Goal: Task Accomplishment & Management: Manage account settings

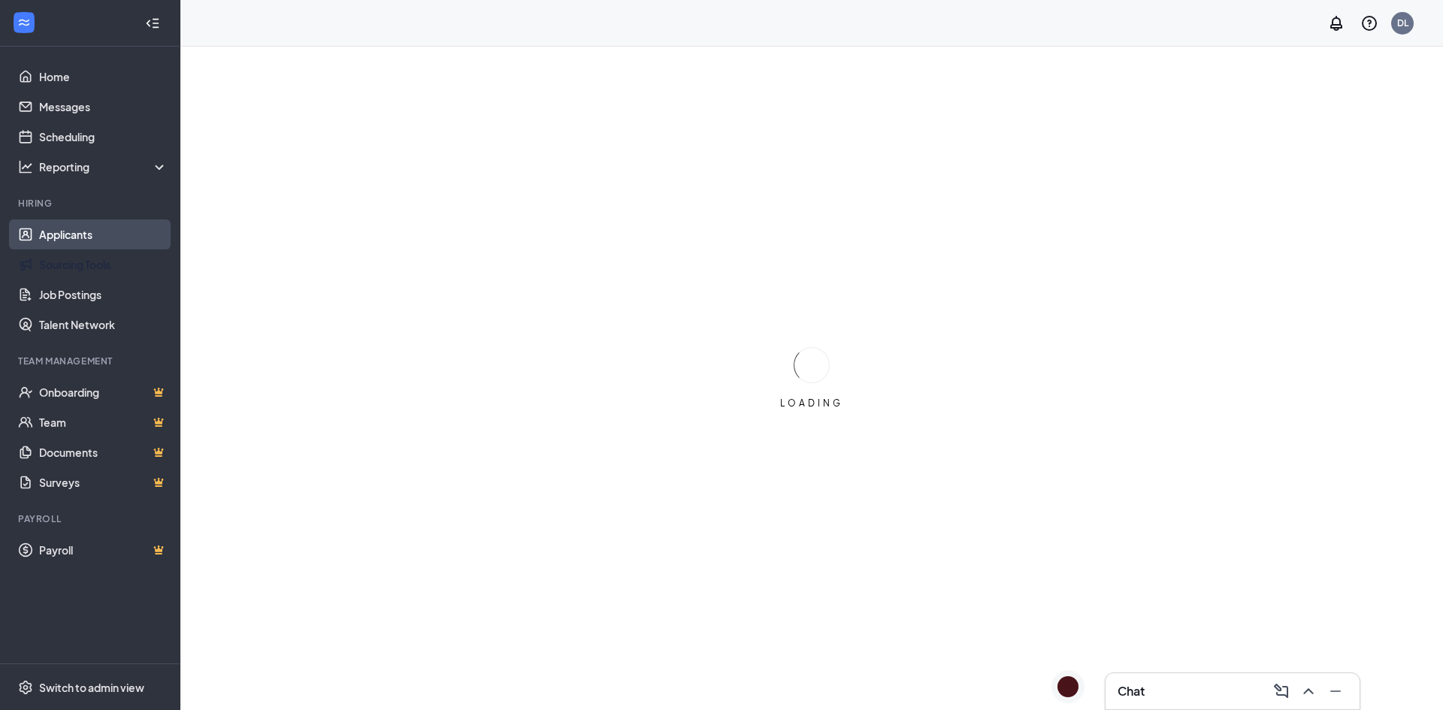
click at [96, 234] on link "Applicants" at bounding box center [103, 234] width 128 height 30
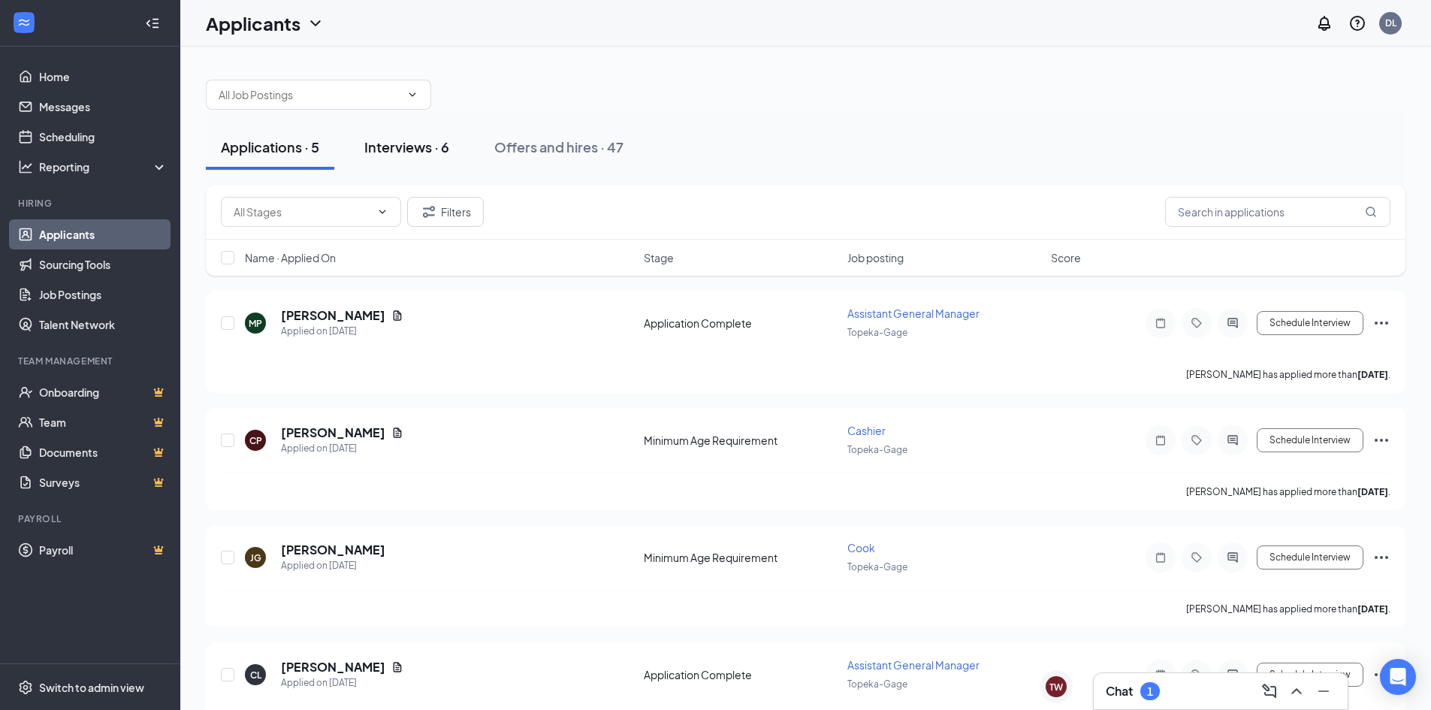
click at [394, 146] on div "Interviews · 6" at bounding box center [406, 146] width 85 height 19
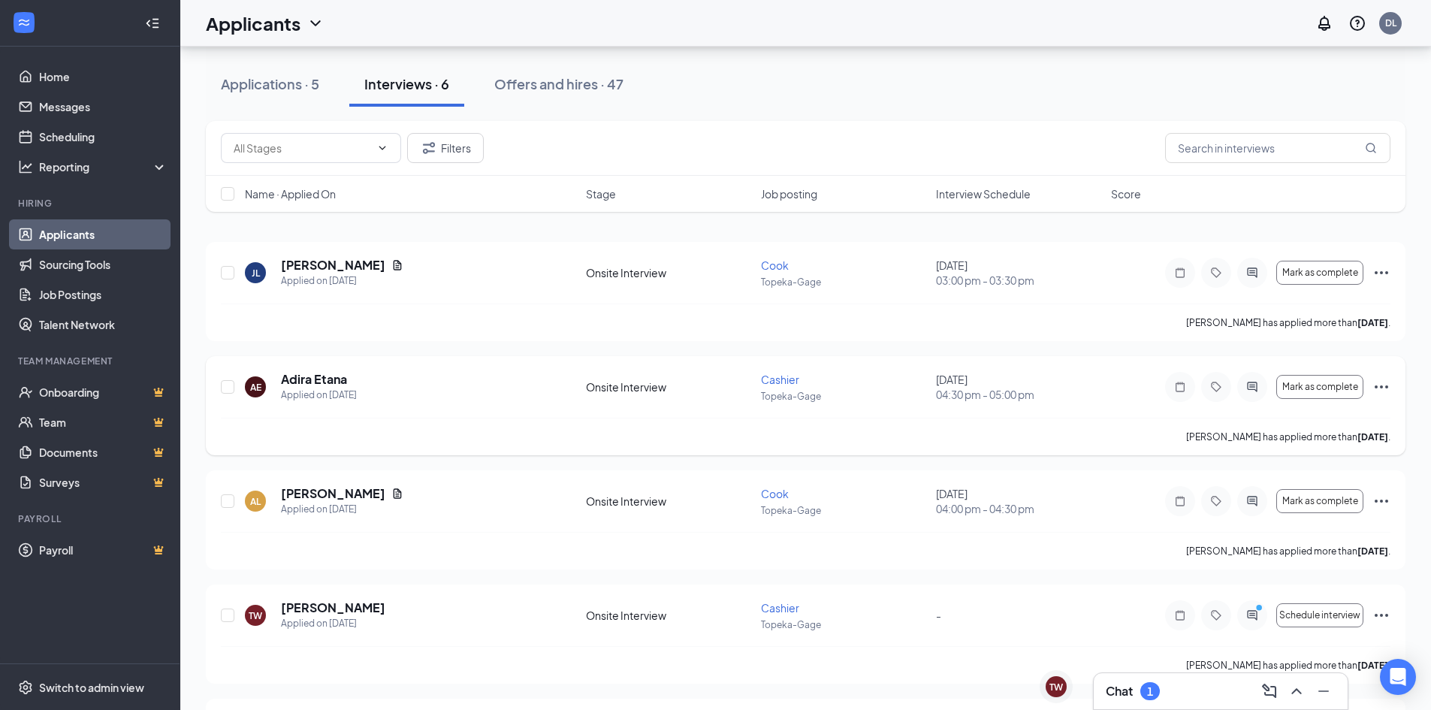
scroll to position [75, 0]
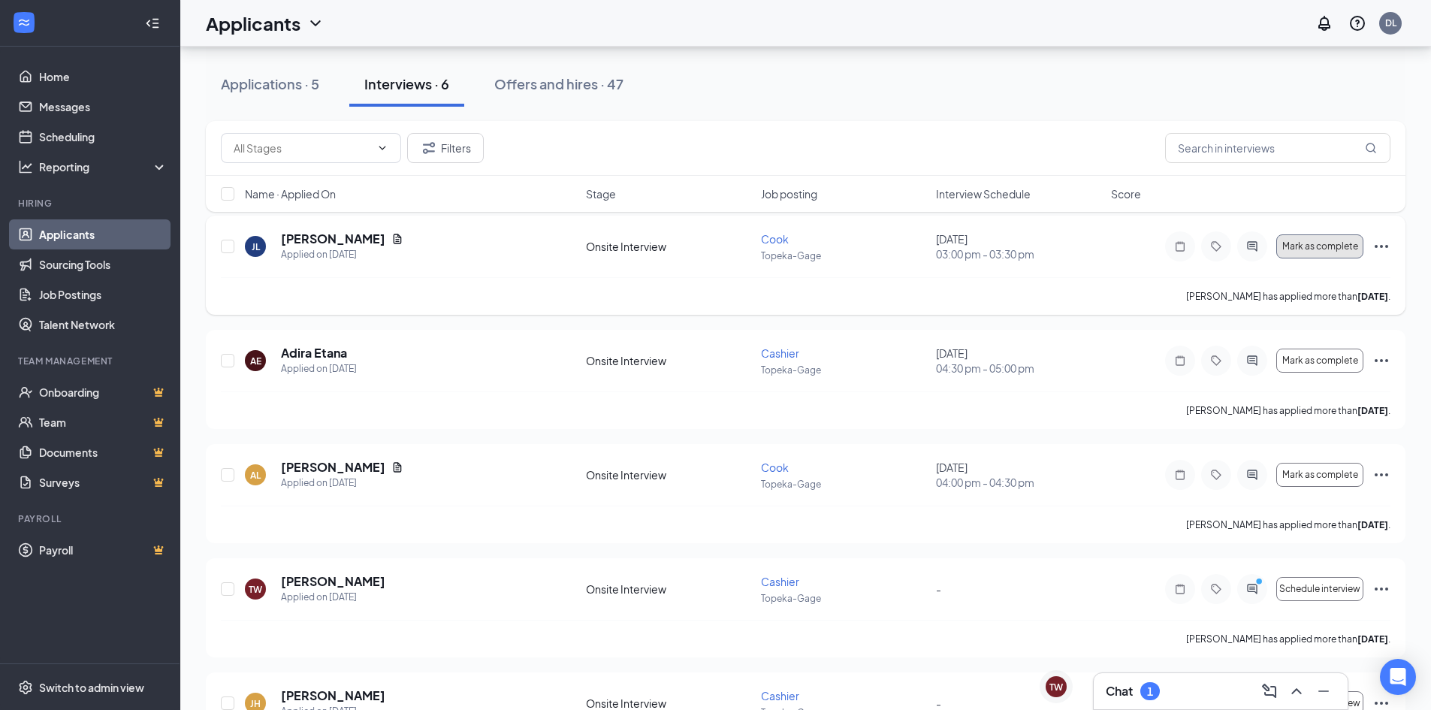
click at [1328, 245] on span "Mark as complete" at bounding box center [1321, 246] width 76 height 11
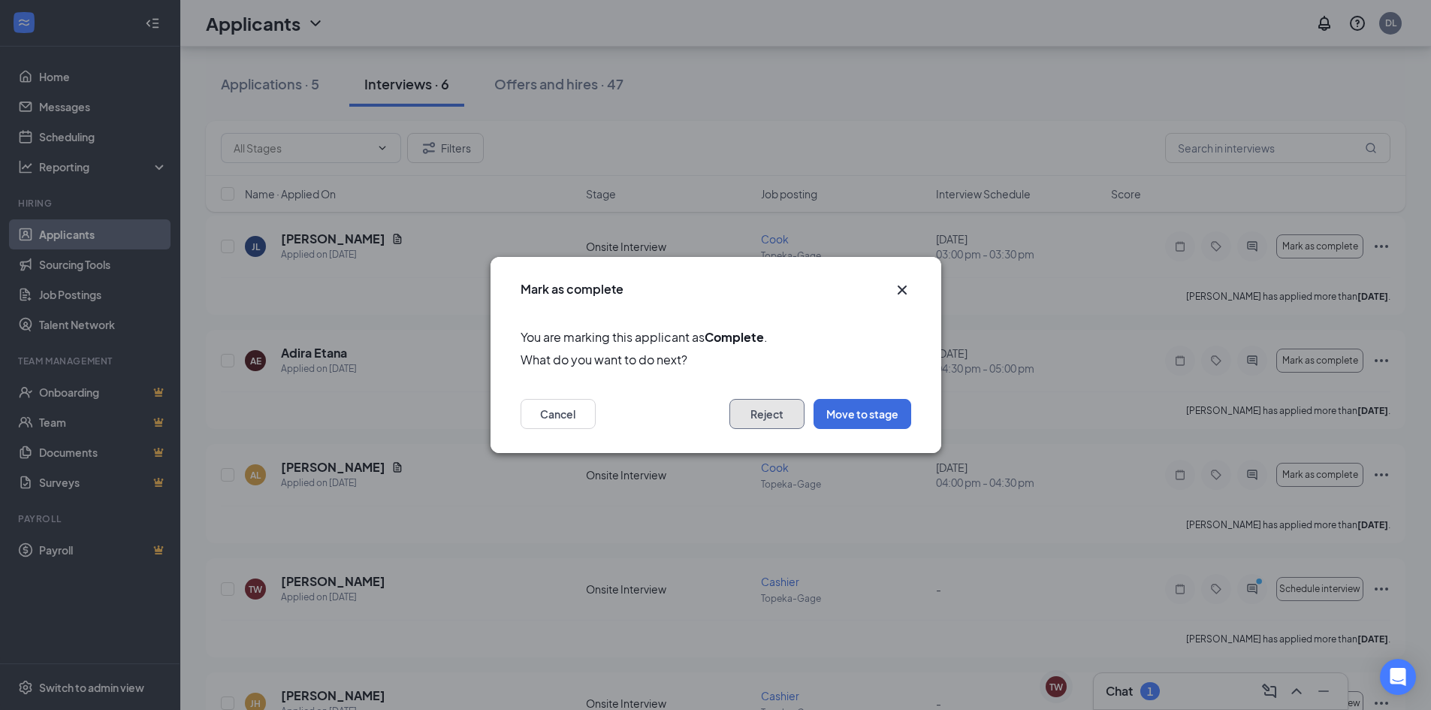
click at [765, 418] on button "Reject" at bounding box center [767, 414] width 75 height 30
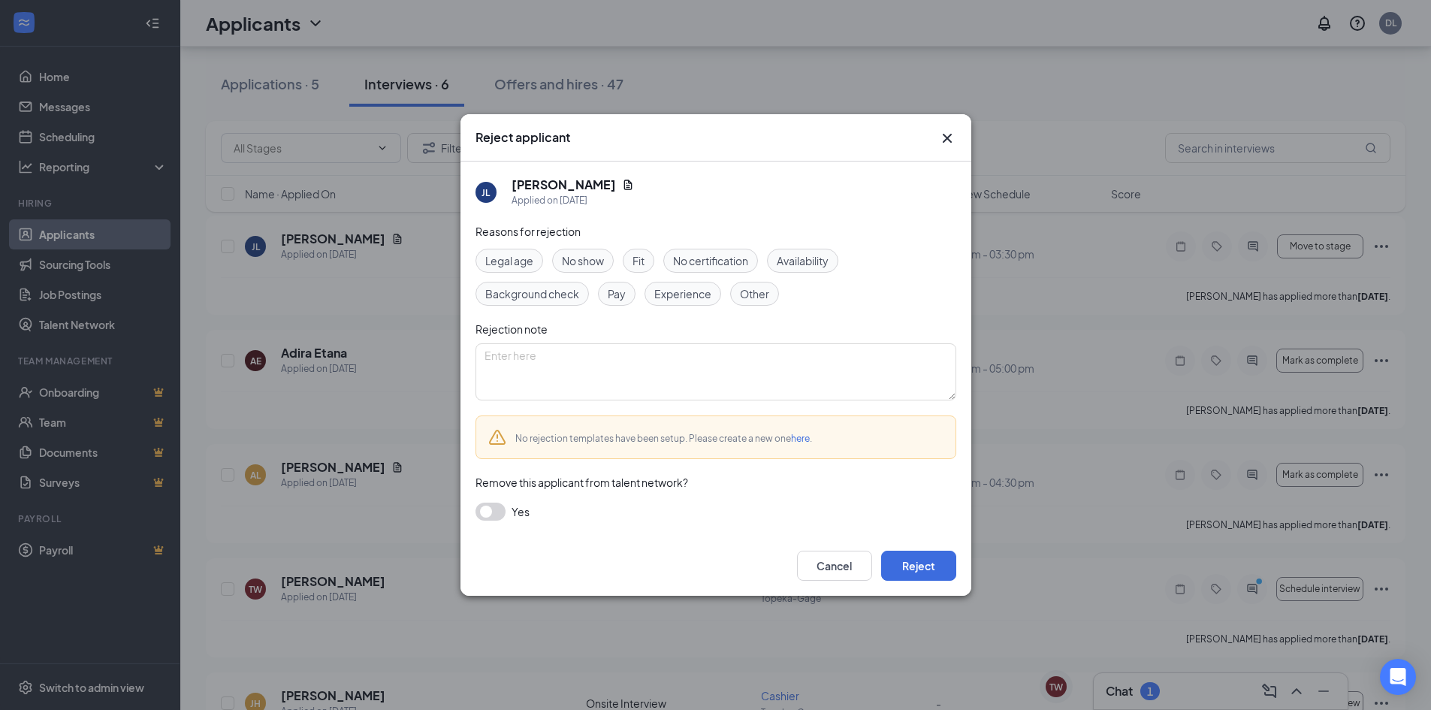
click at [486, 509] on button "button" at bounding box center [491, 512] width 30 height 18
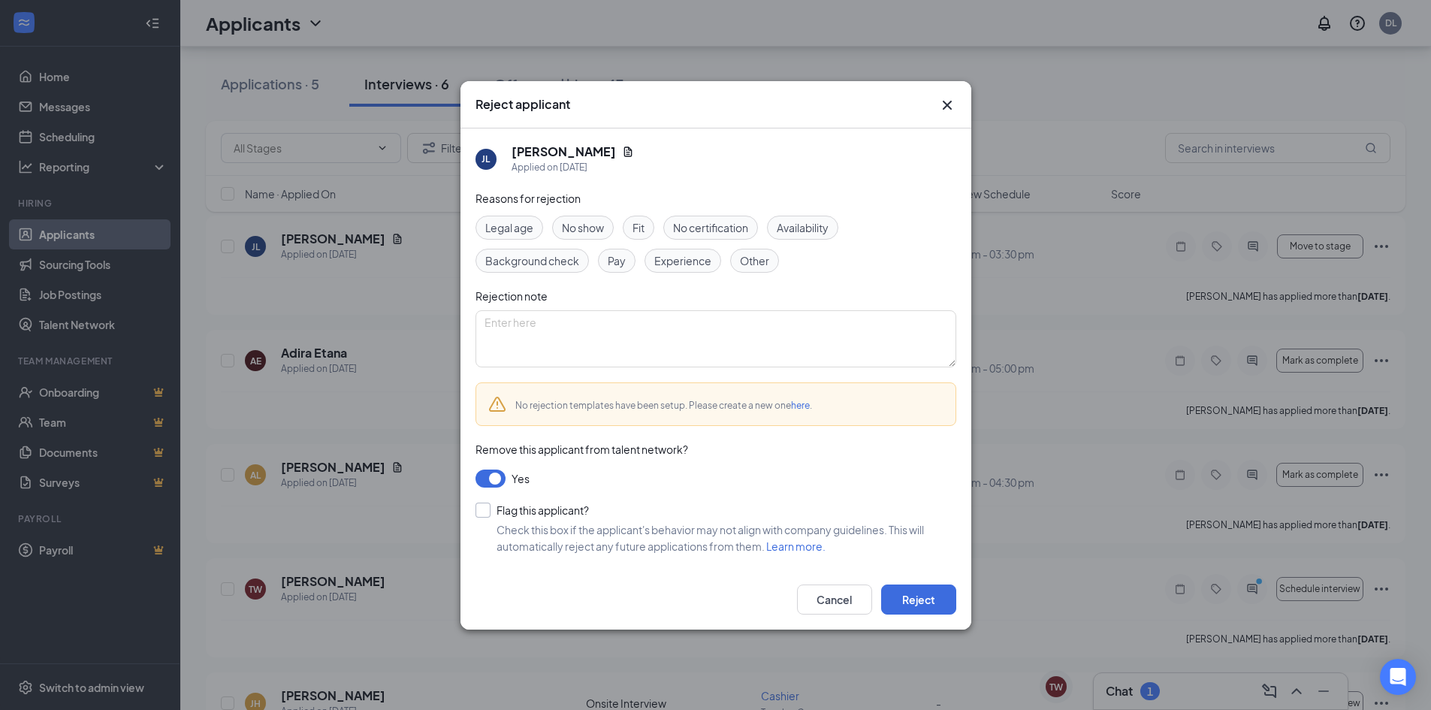
click at [482, 512] on input "Flag this applicant?" at bounding box center [532, 510] width 113 height 15
checkbox input "true"
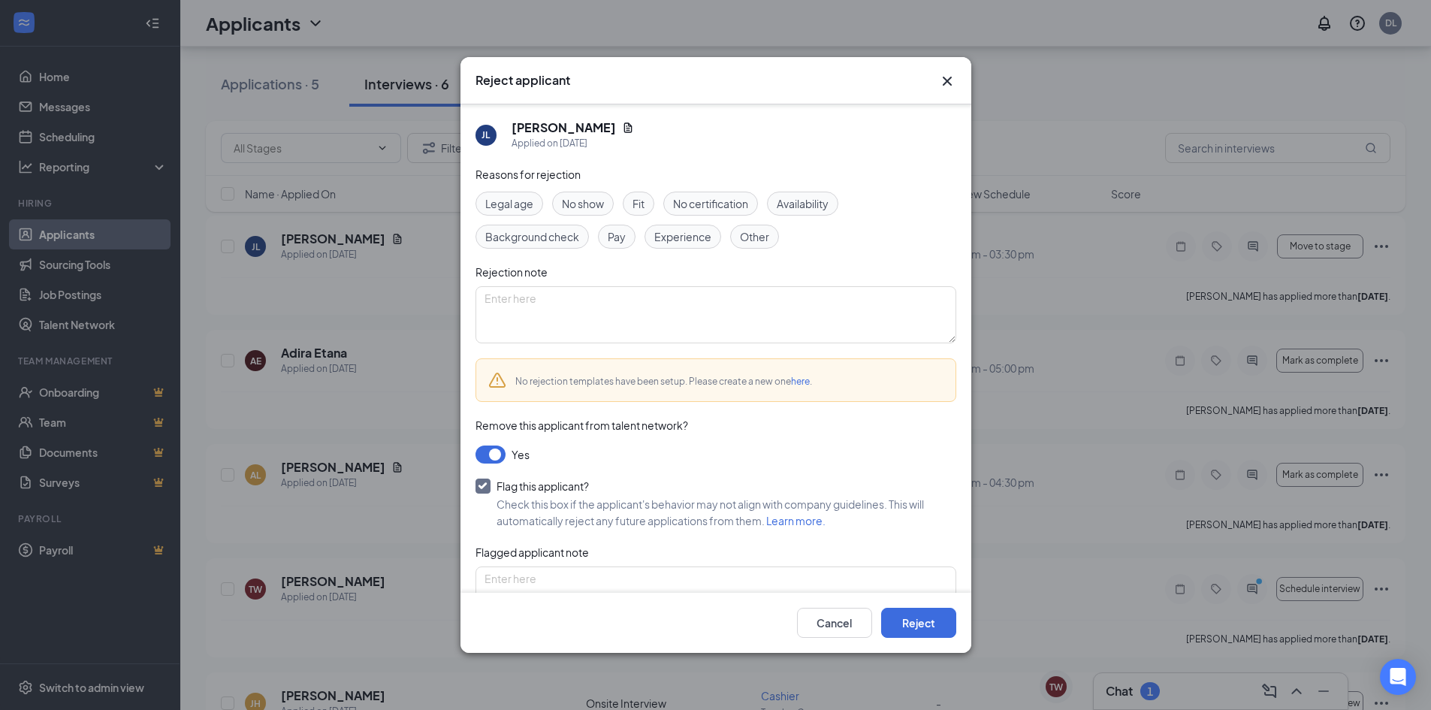
scroll to position [46, 0]
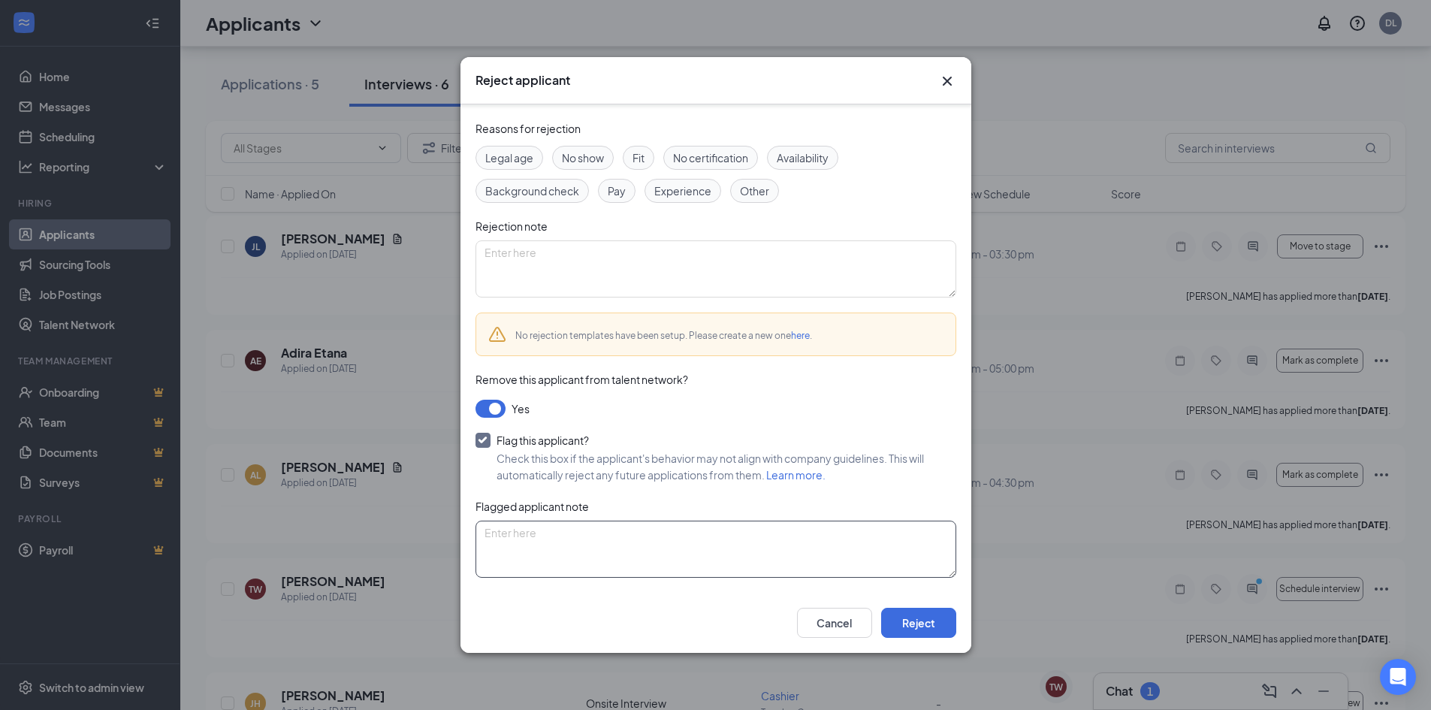
click at [521, 539] on textarea at bounding box center [716, 549] width 481 height 57
type textarea "Previously ncns out of shifts when we had previously employed him"
click at [924, 630] on button "Reject" at bounding box center [918, 623] width 75 height 30
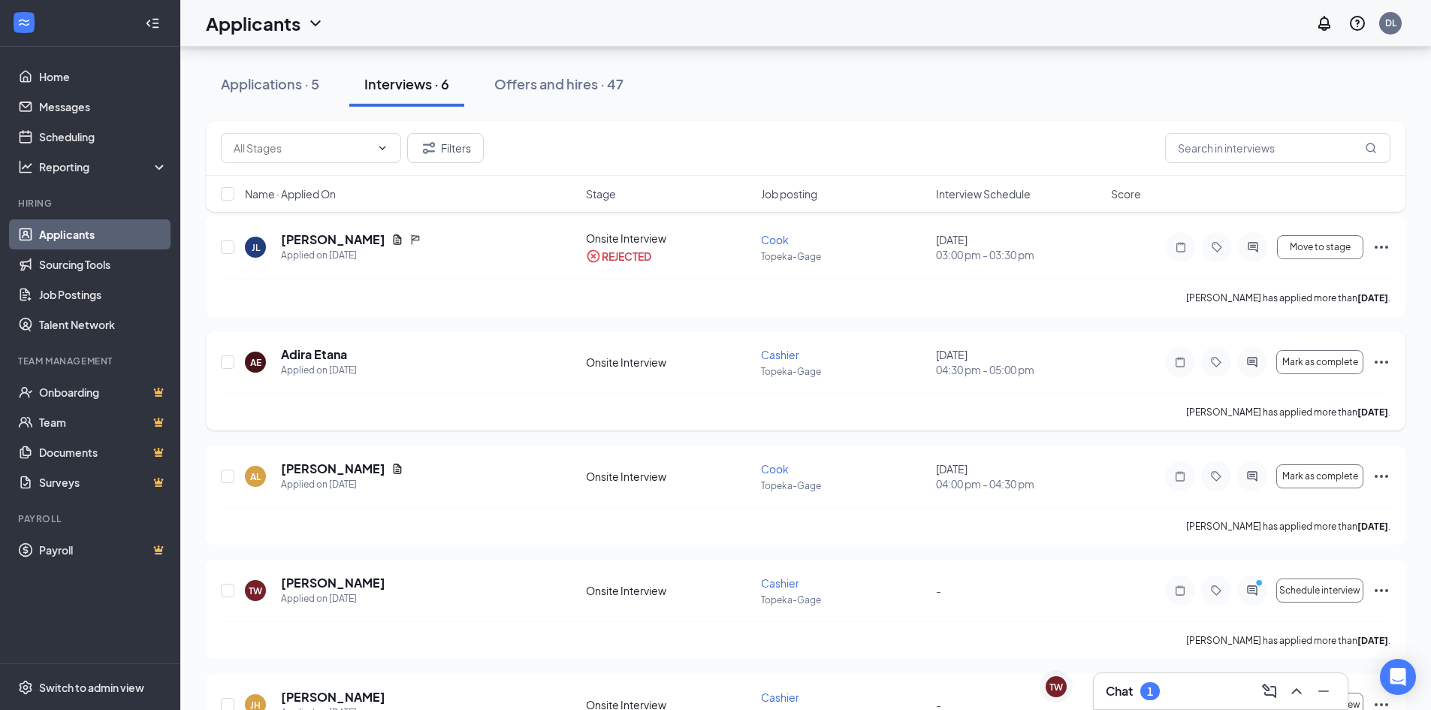
click at [1378, 364] on icon "Ellipses" at bounding box center [1382, 362] width 18 height 18
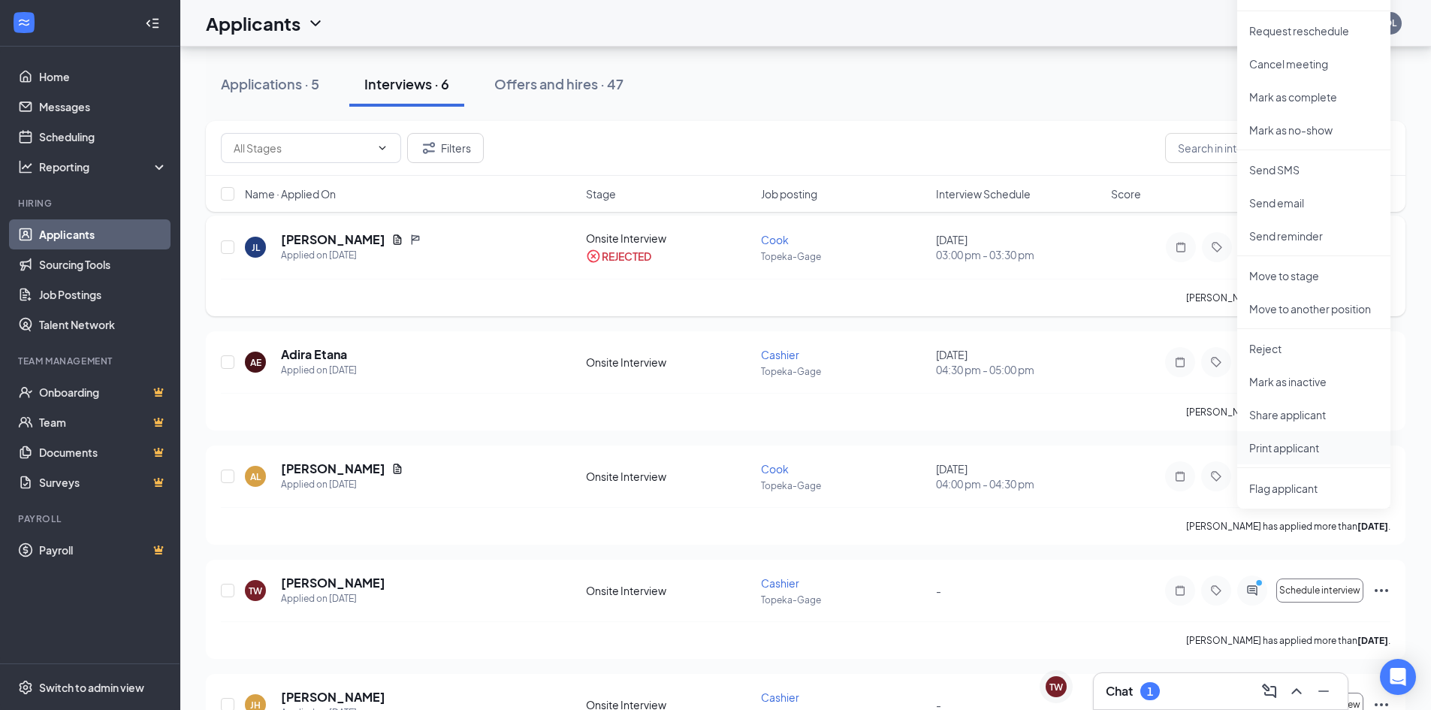
click at [1268, 450] on p "Print applicant" at bounding box center [1314, 447] width 129 height 15
